Goal: Task Accomplishment & Management: Manage account settings

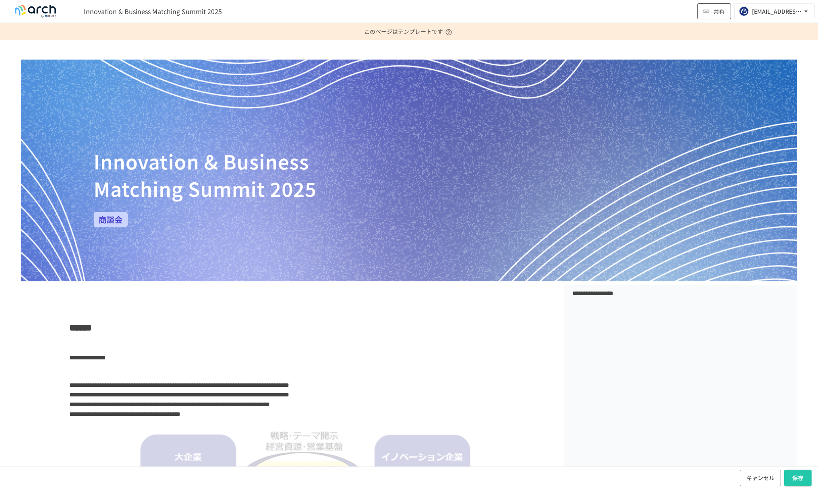
click at [707, 10] on icon "button" at bounding box center [706, 11] width 7 height 3
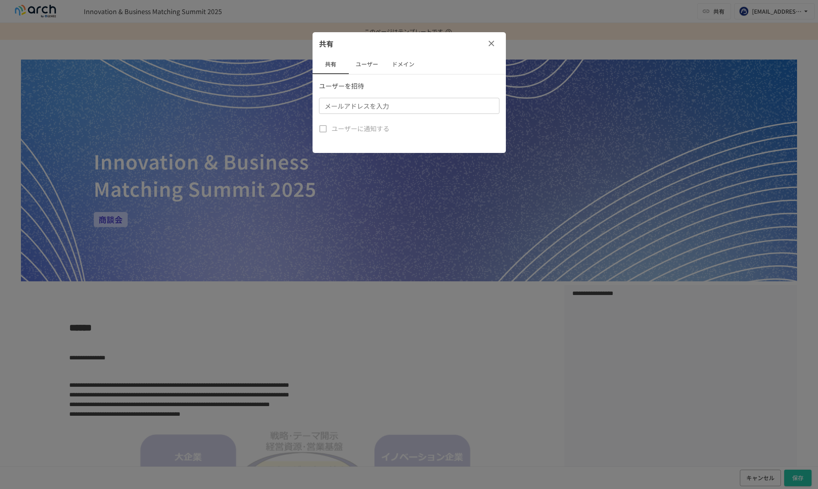
click at [375, 108] on div "メールアドレスを入力 メールアドレスを入力" at bounding box center [409, 106] width 180 height 16
type input "**********"
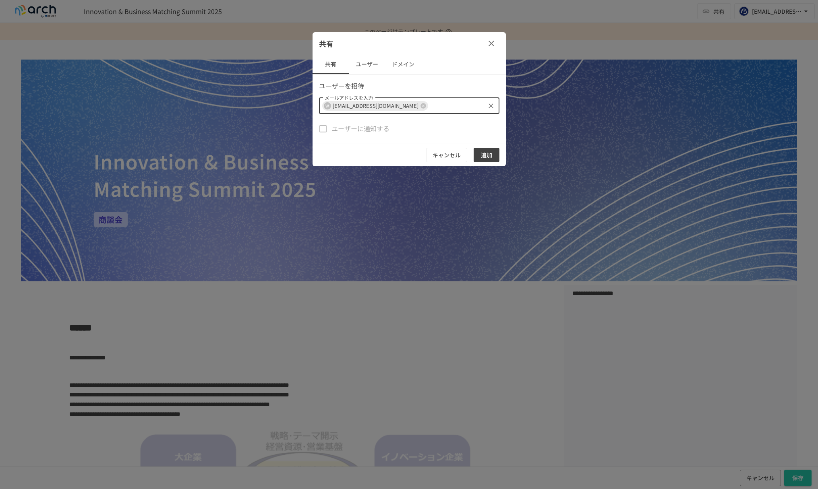
click at [489, 153] on button "追加" at bounding box center [487, 155] width 26 height 15
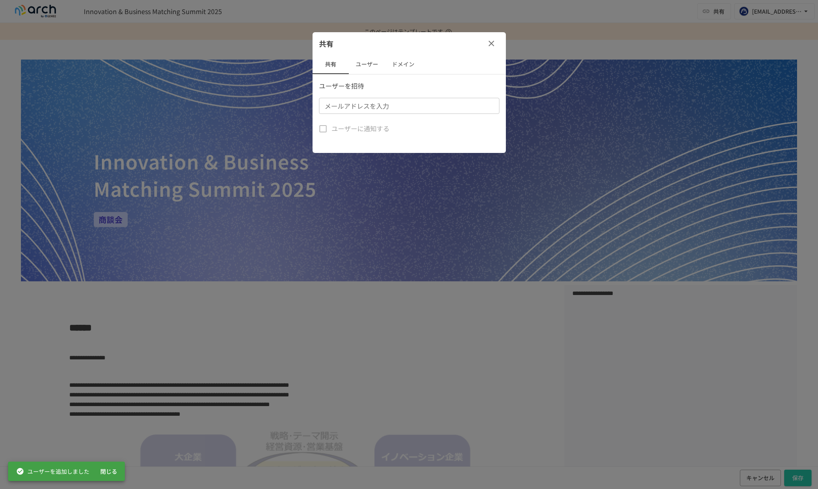
click at [365, 62] on button "ユーザー" at bounding box center [367, 64] width 36 height 19
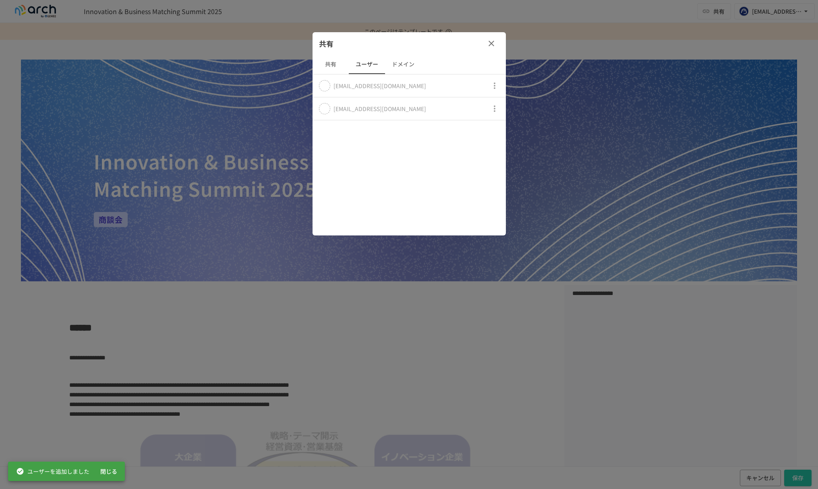
click at [494, 108] on icon "button" at bounding box center [495, 109] width 2 height 6
click at [432, 107] on div at bounding box center [409, 244] width 818 height 489
click at [392, 107] on div "[EMAIL_ADDRESS][DOMAIN_NAME]" at bounding box center [379, 109] width 93 height 8
click at [492, 41] on icon "button" at bounding box center [491, 44] width 10 height 10
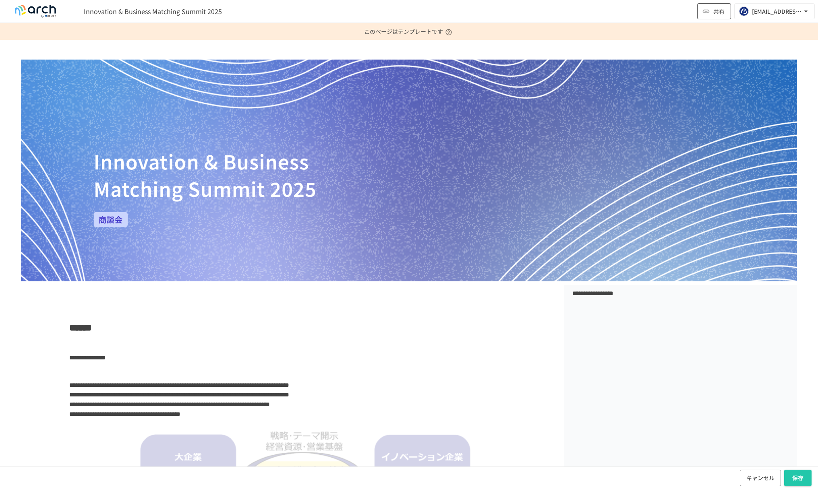
click at [722, 13] on span "共有" at bounding box center [718, 11] width 11 height 9
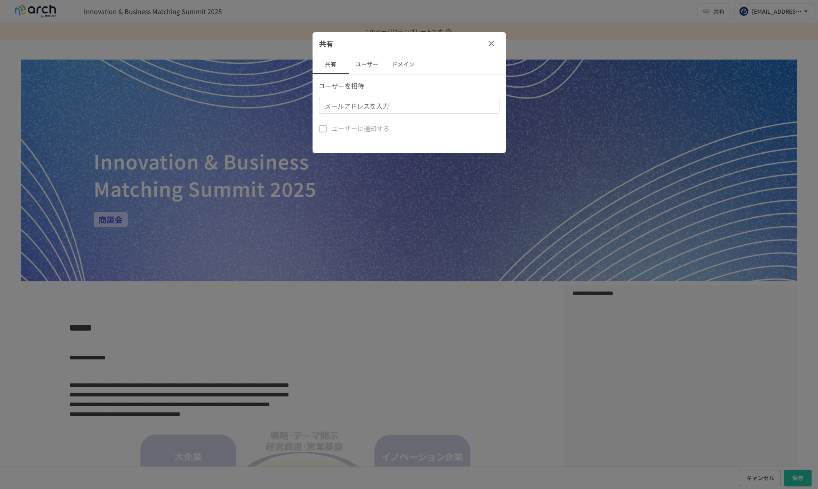
click at [378, 64] on button "ユーザー" at bounding box center [367, 64] width 36 height 19
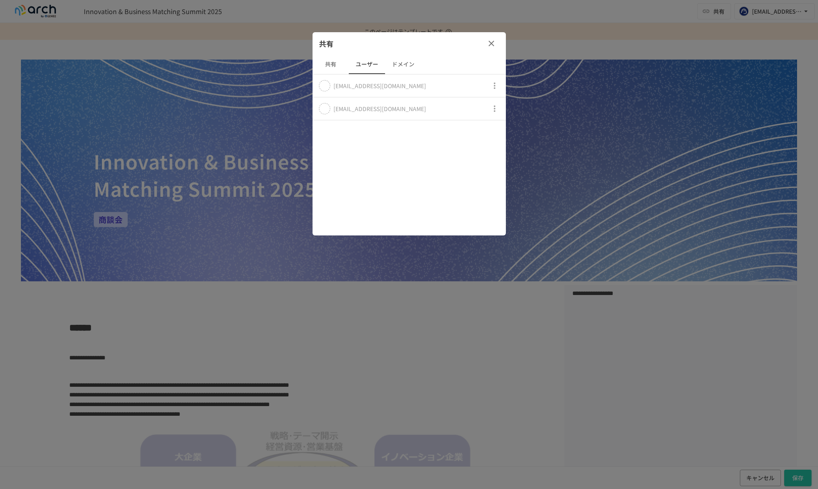
click at [397, 64] on button "ドメイン" at bounding box center [403, 64] width 36 height 19
click at [367, 137] on span "招待なしでのページ閲覧を許可" at bounding box center [384, 139] width 90 height 10
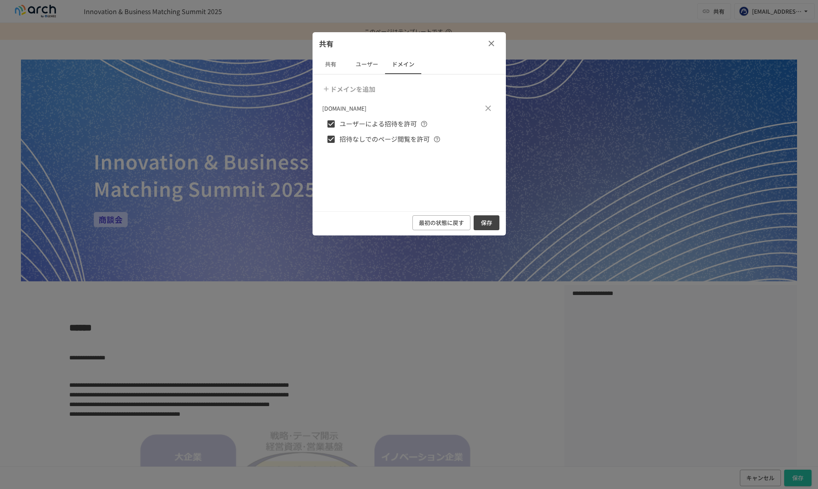
click at [402, 136] on span "招待なしでのページ閲覧を許可" at bounding box center [384, 139] width 90 height 10
click at [489, 48] on icon "button" at bounding box center [491, 44] width 10 height 10
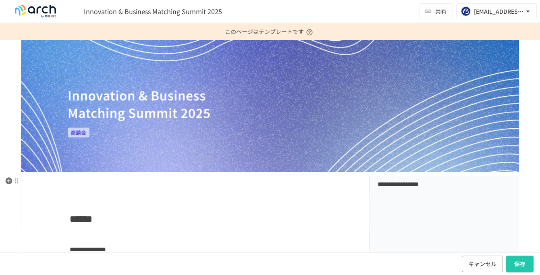
scroll to position [72, 0]
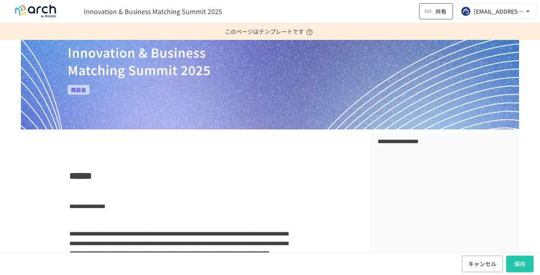
click at [432, 8] on button "共有" at bounding box center [436, 11] width 34 height 16
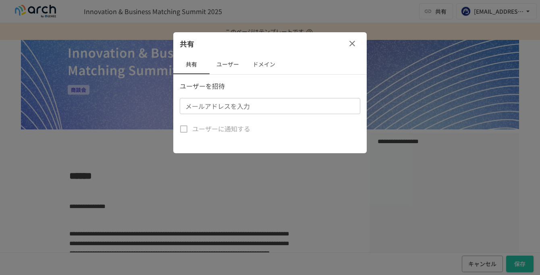
click at [236, 62] on button "ユーザー" at bounding box center [227, 64] width 36 height 19
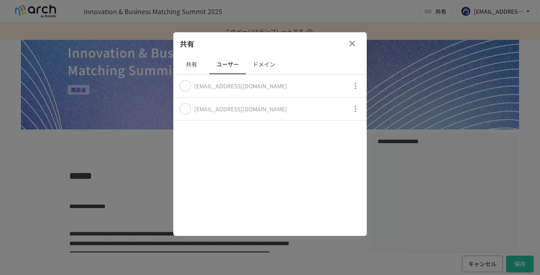
click at [351, 112] on icon "button" at bounding box center [355, 109] width 10 height 10
click at [190, 65] on div at bounding box center [270, 137] width 540 height 275
click at [190, 65] on button "共有" at bounding box center [191, 64] width 36 height 19
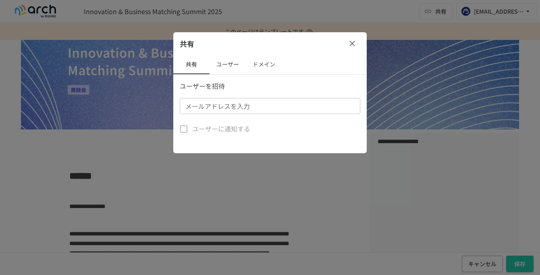
click at [266, 68] on button "ドメイン" at bounding box center [264, 64] width 36 height 19
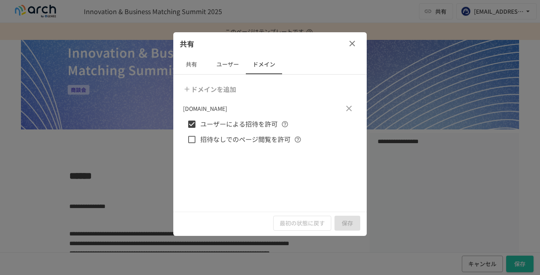
click at [235, 62] on button "ユーザー" at bounding box center [227, 64] width 36 height 19
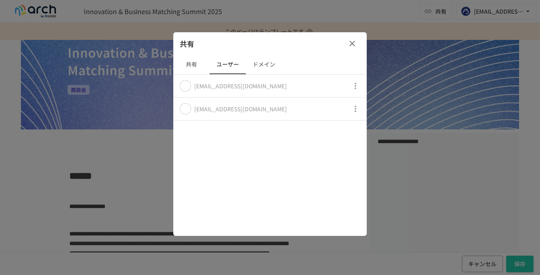
click at [261, 62] on button "ドメイン" at bounding box center [264, 64] width 36 height 19
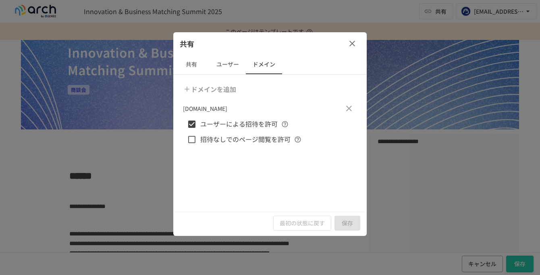
click at [350, 42] on icon "button" at bounding box center [352, 44] width 6 height 6
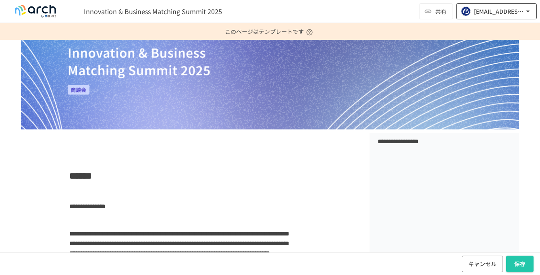
click at [492, 8] on div "[EMAIL_ADDRESS][DOMAIN_NAME]" at bounding box center [499, 11] width 50 height 10
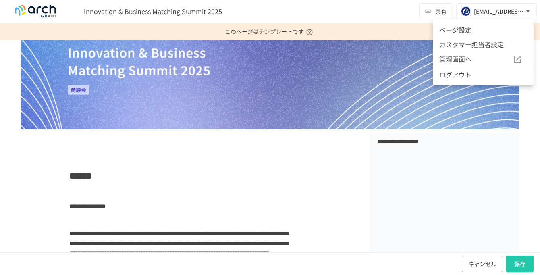
click at [386, 10] on div at bounding box center [270, 137] width 540 height 275
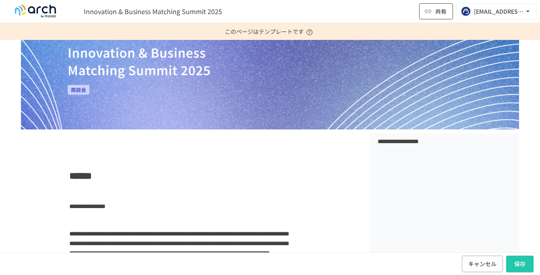
click at [427, 11] on icon "button" at bounding box center [427, 11] width 7 height 3
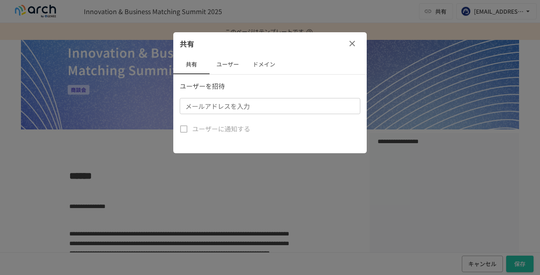
click at [351, 46] on icon "button" at bounding box center [352, 44] width 10 height 10
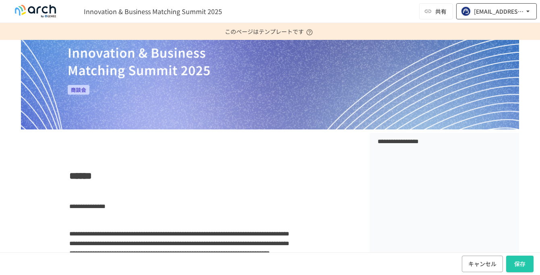
click at [510, 15] on div "[EMAIL_ADDRESS][DOMAIN_NAME]" at bounding box center [499, 11] width 50 height 10
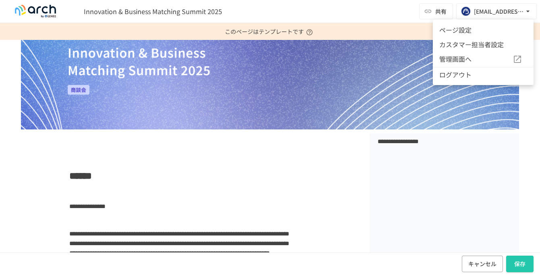
click at [469, 26] on li "ページ設定" at bounding box center [482, 30] width 101 height 14
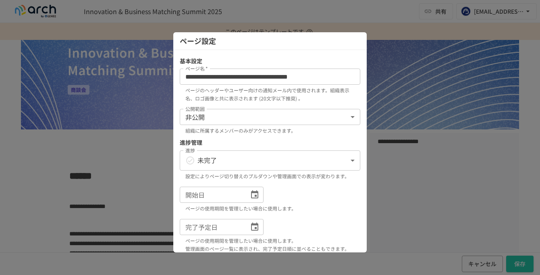
click at [243, 115] on body "**********" at bounding box center [270, 137] width 540 height 275
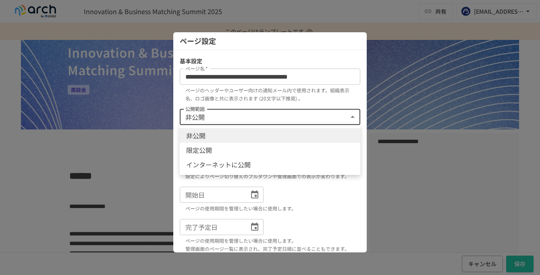
click at [218, 153] on li "限定公開" at bounding box center [270, 150] width 180 height 14
type input "****"
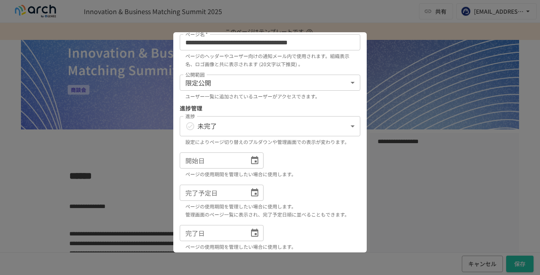
scroll to position [99, 0]
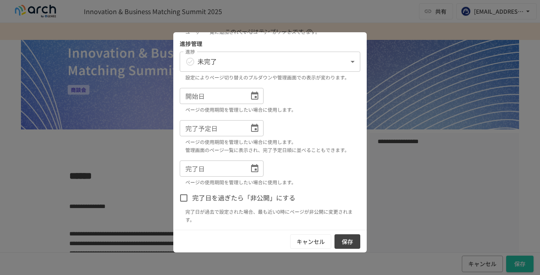
click at [348, 242] on button "保存" at bounding box center [347, 241] width 26 height 15
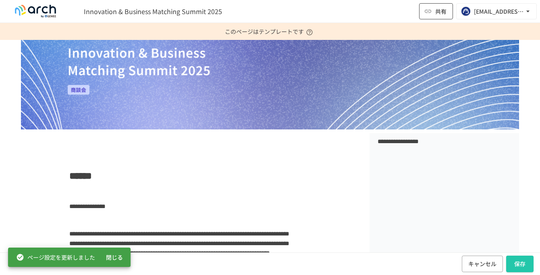
click at [437, 16] on button "共有" at bounding box center [436, 11] width 34 height 16
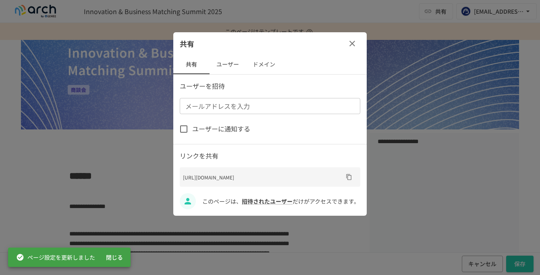
click at [227, 62] on button "ユーザー" at bounding box center [227, 64] width 36 height 19
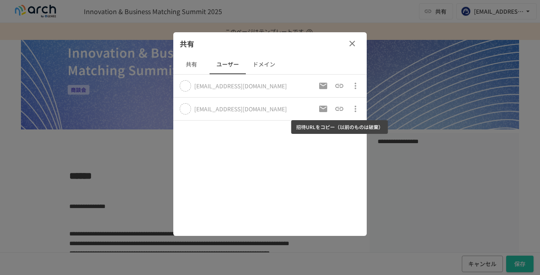
click at [340, 105] on icon "招待URLをコピー（以前のものは破棄）" at bounding box center [339, 109] width 10 height 10
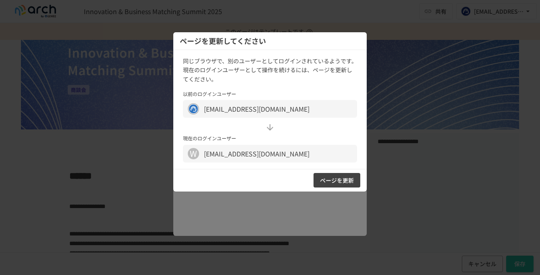
click at [417, 24] on div at bounding box center [270, 137] width 540 height 275
